Goal: Information Seeking & Learning: Learn about a topic

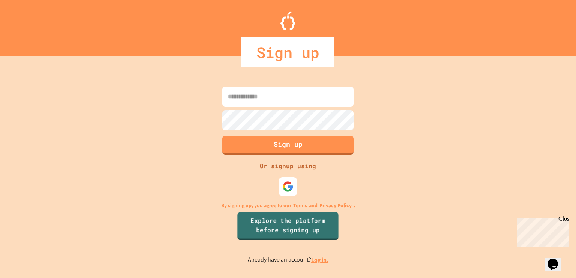
click at [278, 192] on div at bounding box center [287, 186] width 19 height 19
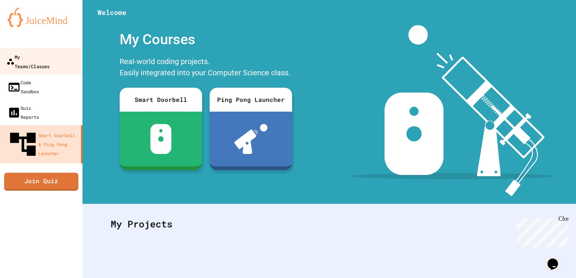
click at [24, 57] on div "My Teams/Classes" at bounding box center [27, 61] width 43 height 18
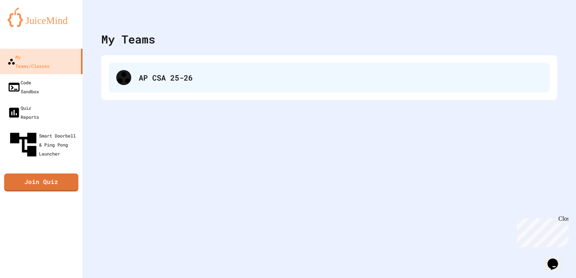
click at [329, 68] on div "AP CSA 25-26" at bounding box center [329, 78] width 441 height 30
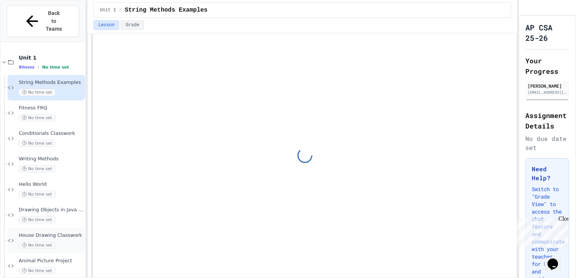
click at [52, 234] on div "House Drawing Classwork No time set" at bounding box center [46, 240] width 78 height 25
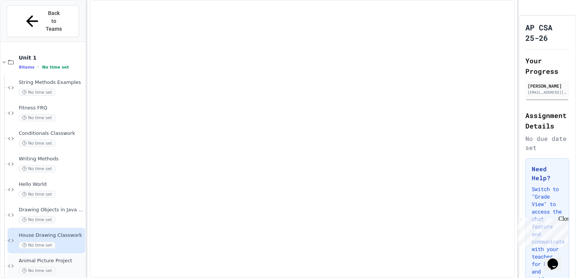
click at [54, 258] on span "Animal Picture Project" at bounding box center [51, 261] width 65 height 6
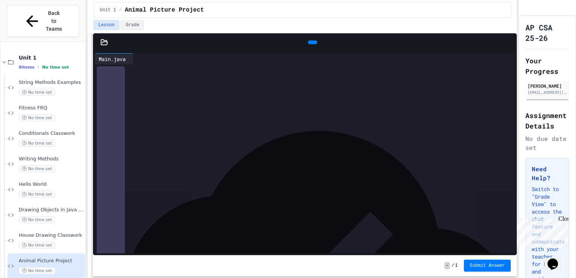
click at [311, 42] on icon at bounding box center [311, 42] width 0 height 0
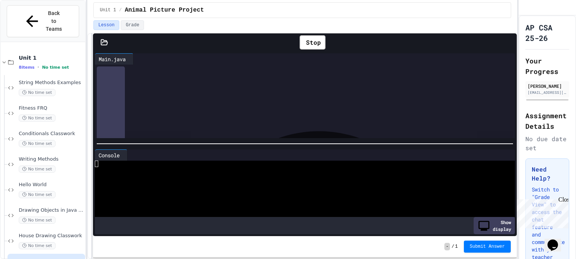
click at [446, 149] on div at bounding box center [317, 154] width 380 height 11
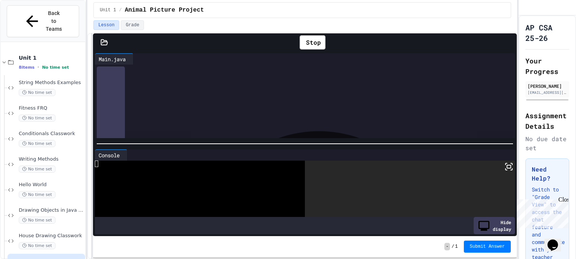
click at [504, 164] on icon at bounding box center [508, 166] width 9 height 9
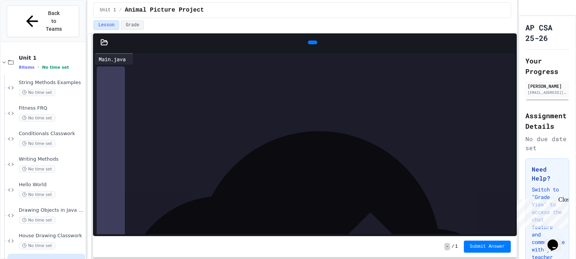
scroll to position [1667, 0]
click at [164, 144] on span "****" at bounding box center [160, 141] width 8 height 5
drag, startPoint x: 175, startPoint y: 144, endPoint x: 267, endPoint y: 141, distance: 91.9
click at [267, 141] on div "****** * *** ** **** * ****** ** * ****** * ******** ****" at bounding box center [305, 143] width 388 height 8
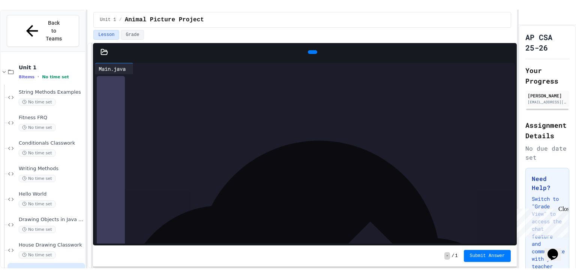
scroll to position [1201, 0]
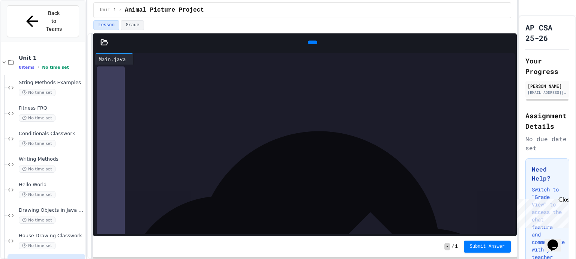
click at [312, 44] on div at bounding box center [312, 42] width 9 height 4
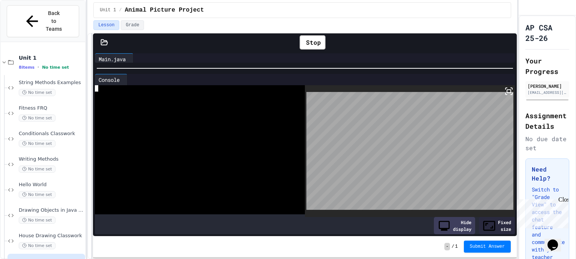
click at [426, 116] on body "**********" at bounding box center [288, 129] width 576 height 259
click at [485, 223] on div "Fixed size" at bounding box center [497, 225] width 36 height 17
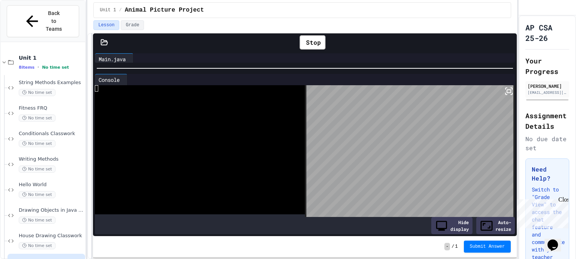
click at [476, 222] on div "Auto-resize" at bounding box center [495, 225] width 39 height 17
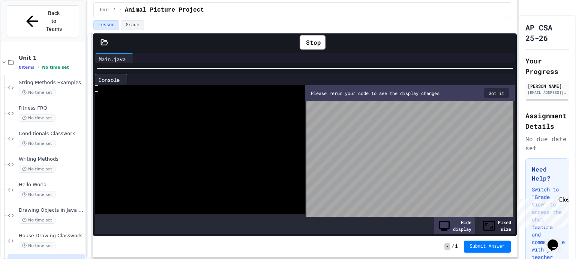
click at [495, 91] on button "Got it" at bounding box center [496, 93] width 25 height 10
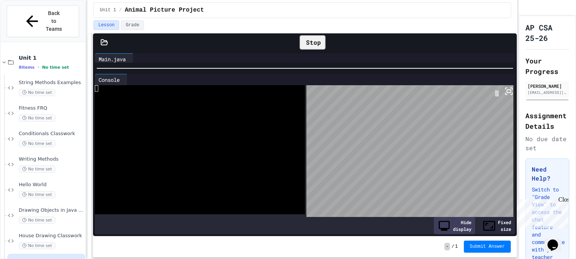
click at [304, 42] on icon at bounding box center [304, 42] width 0 height 0
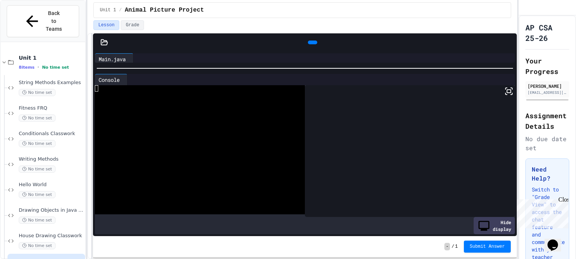
click at [312, 41] on div at bounding box center [312, 42] width 9 height 4
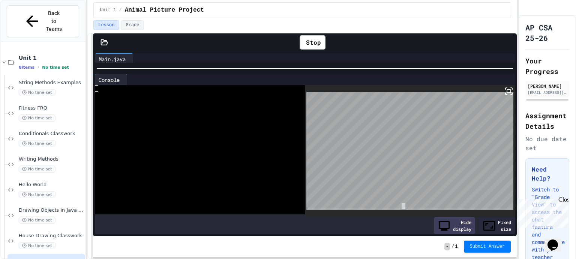
click at [402, 203] on body "**********" at bounding box center [288, 129] width 576 height 259
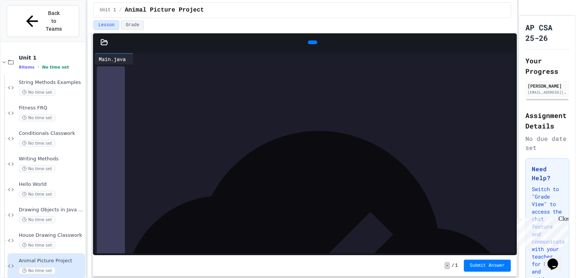
click at [312, 44] on div at bounding box center [312, 42] width 9 height 4
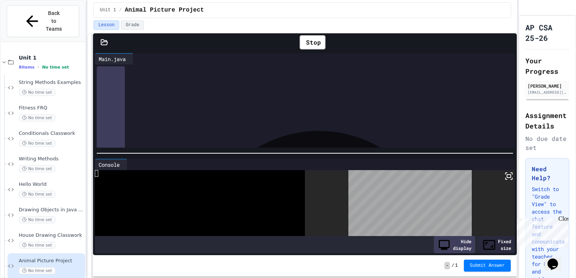
click at [504, 173] on icon at bounding box center [508, 176] width 9 height 9
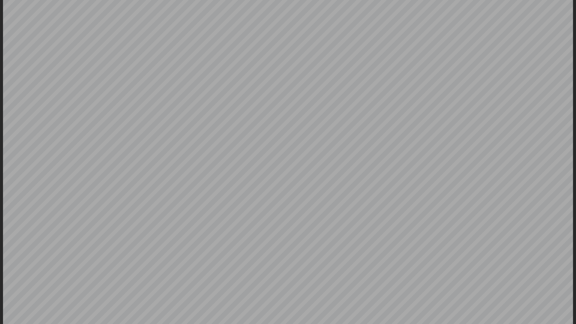
click at [575, 183] on div at bounding box center [288, 162] width 576 height 324
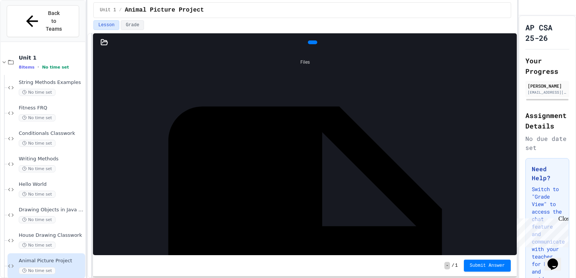
click at [275, 37] on div at bounding box center [312, 42] width 394 height 11
click at [298, 114] on div "Files Main.java" at bounding box center [305, 153] width 424 height 204
click at [304, 37] on div at bounding box center [312, 42] width 17 height 11
click at [311, 42] on icon at bounding box center [311, 42] width 0 height 0
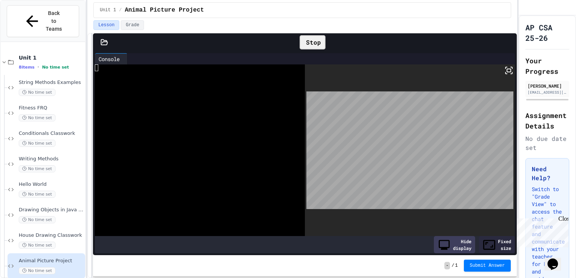
click at [306, 46] on div "Stop" at bounding box center [312, 42] width 26 height 14
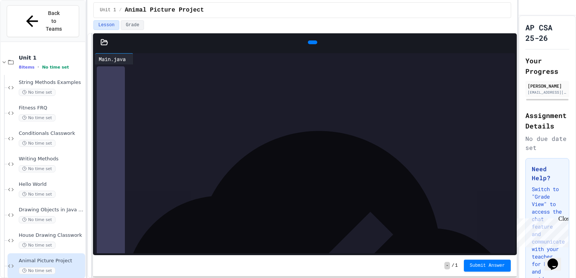
click at [311, 42] on icon at bounding box center [311, 42] width 0 height 0
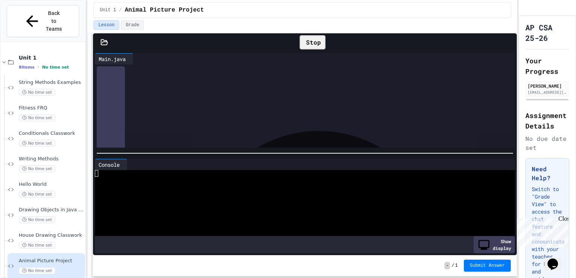
click at [524, 205] on div "AP CSA 25-26 Your Progress Davis Norton davisnorton@bernardsboe.com Assignment …" at bounding box center [546, 157] width 57 height 285
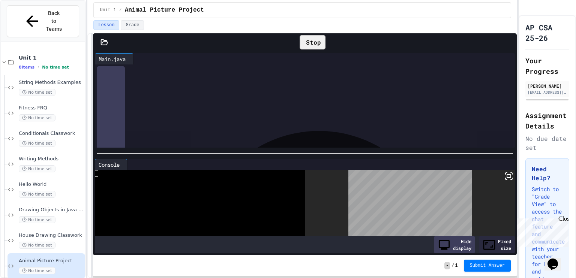
click at [510, 178] on icon at bounding box center [510, 178] width 1 height 1
click at [507, 175] on rect at bounding box center [509, 176] width 4 height 3
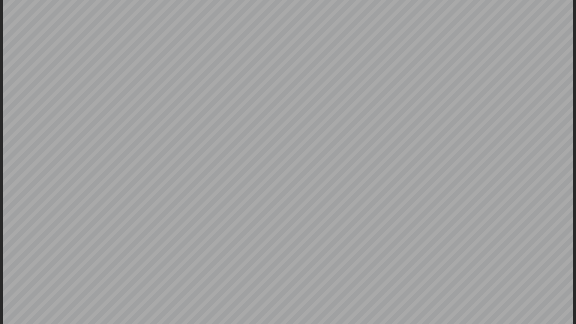
click at [446, 91] on div "****** **** * **** * ********* *" at bounding box center [305, 93] width 388 height 8
